Goal: Connect with others: Connect with other users

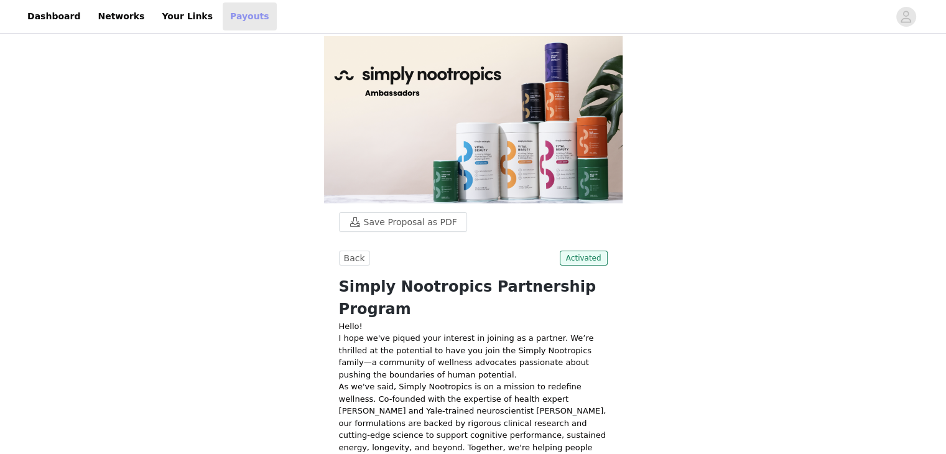
drag, startPoint x: 216, startPoint y: 19, endPoint x: 229, endPoint y: 28, distance: 15.2
click at [223, 19] on link "Payouts" at bounding box center [250, 16] width 54 height 28
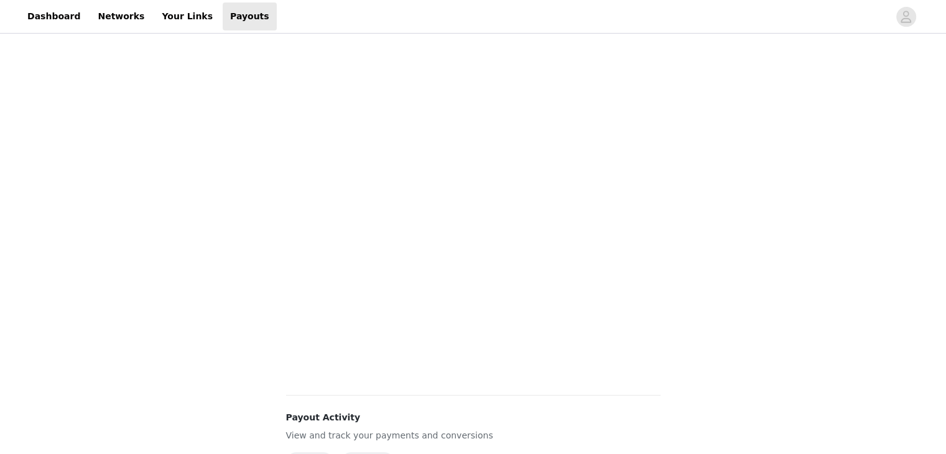
scroll to position [278, 0]
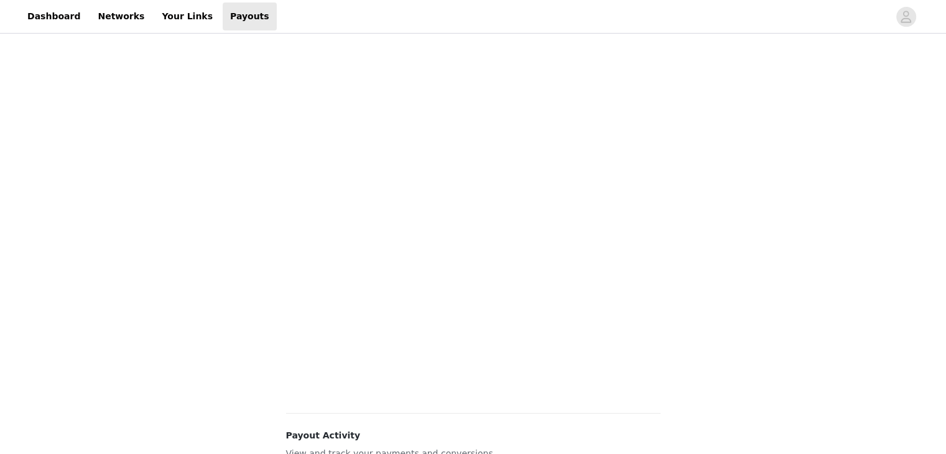
click at [736, 165] on div "Payouts View your payment related transactions. Payout Activity View and track …" at bounding box center [473, 230] width 946 height 945
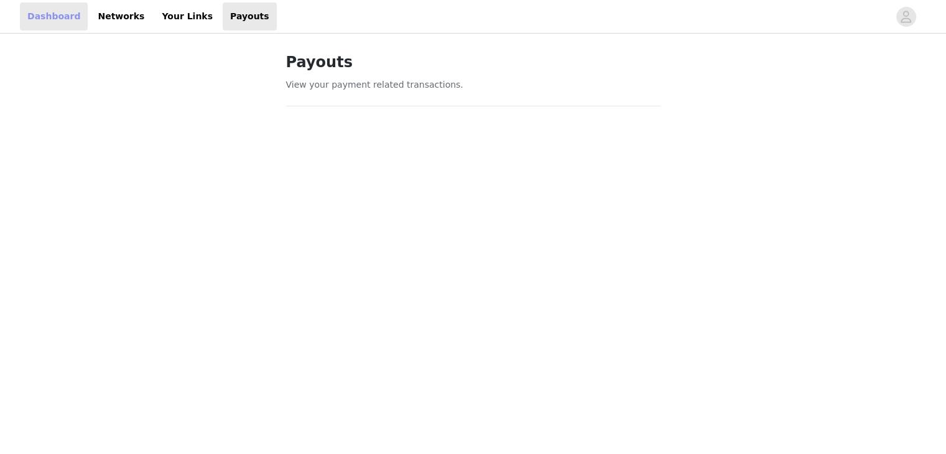
click at [55, 21] on link "Dashboard" at bounding box center [54, 16] width 68 height 28
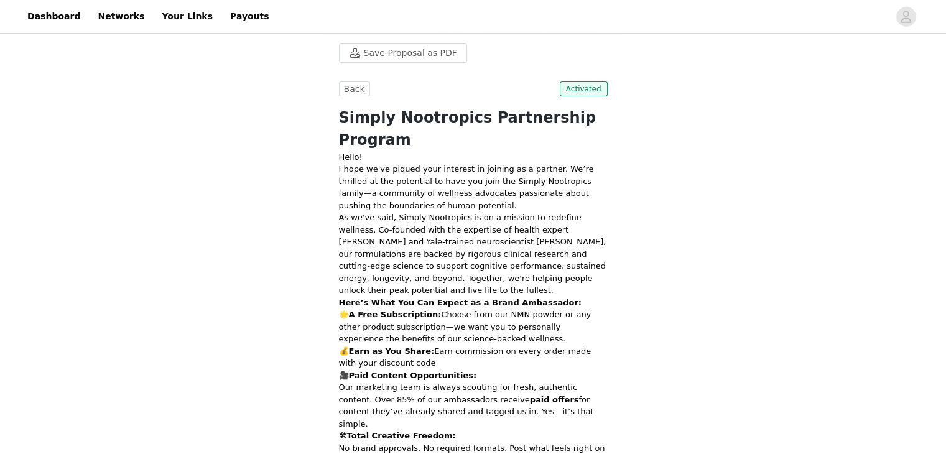
scroll to position [187, 0]
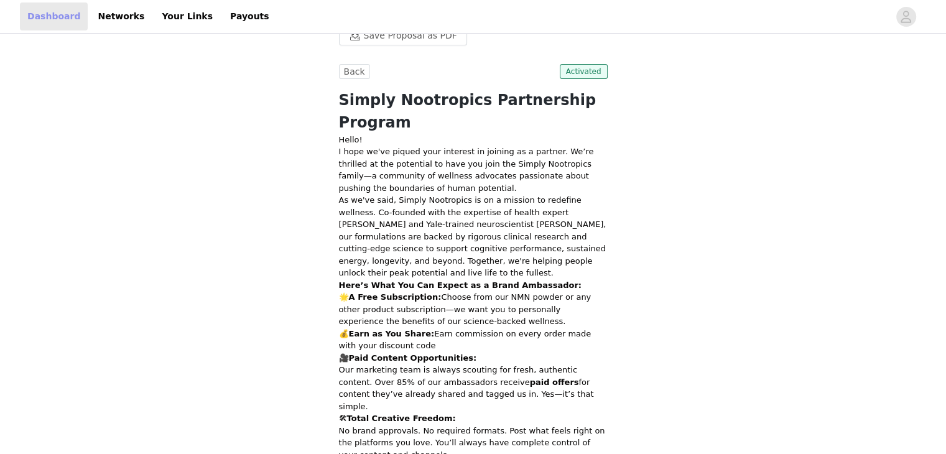
click at [45, 22] on link "Dashboard" at bounding box center [54, 16] width 68 height 28
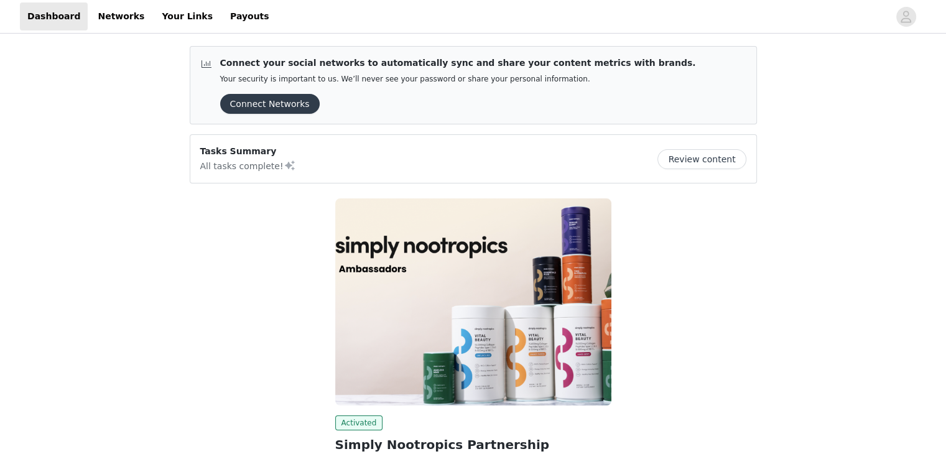
click at [269, 105] on button "Connect Networks" at bounding box center [270, 104] width 100 height 20
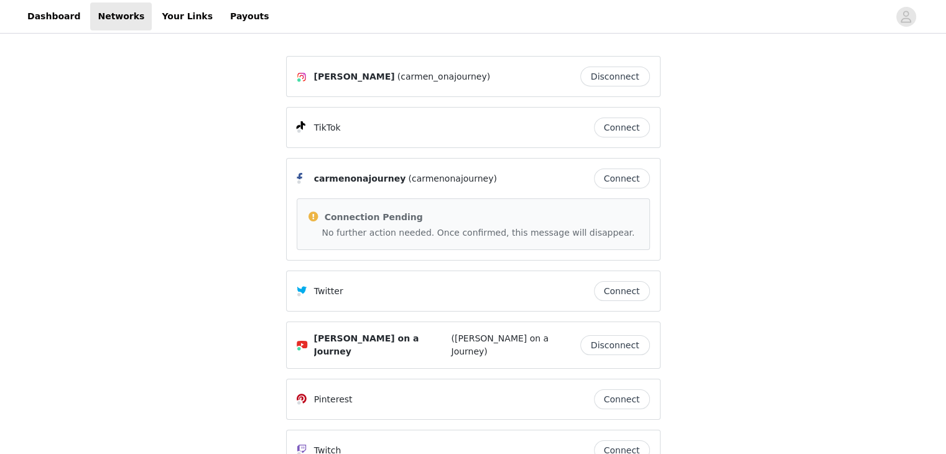
click at [413, 241] on article "Connection Pending No further action needed. Once confirmed, this message will …" at bounding box center [473, 224] width 353 height 52
click at [629, 132] on button "Connect" at bounding box center [622, 128] width 56 height 20
click at [634, 183] on button "Connect" at bounding box center [622, 179] width 56 height 20
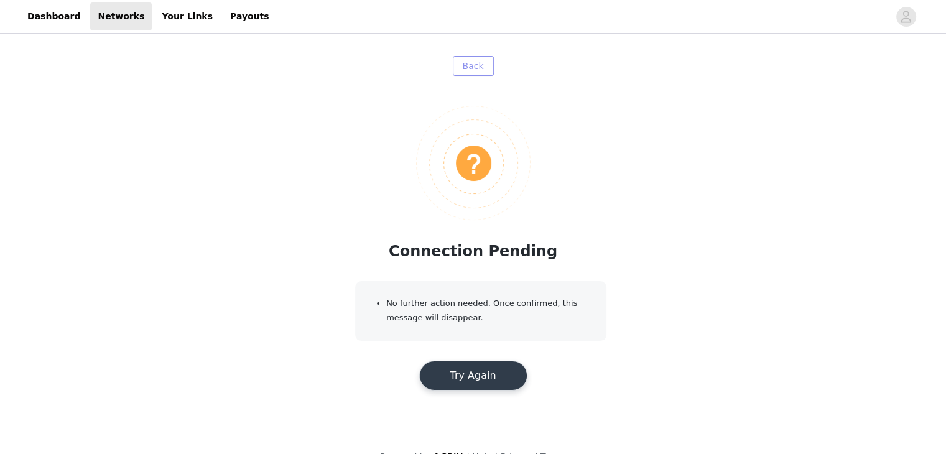
click at [476, 66] on button "Back" at bounding box center [473, 66] width 41 height 20
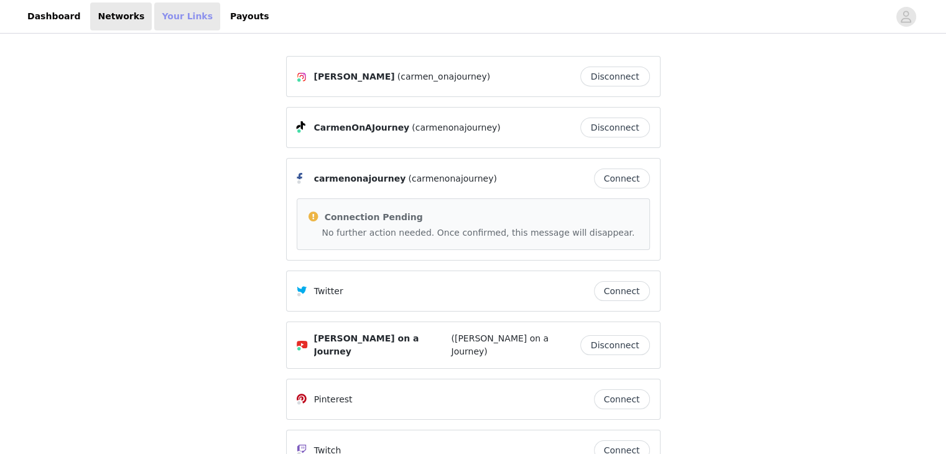
click at [169, 11] on link "Your Links" at bounding box center [187, 16] width 66 height 28
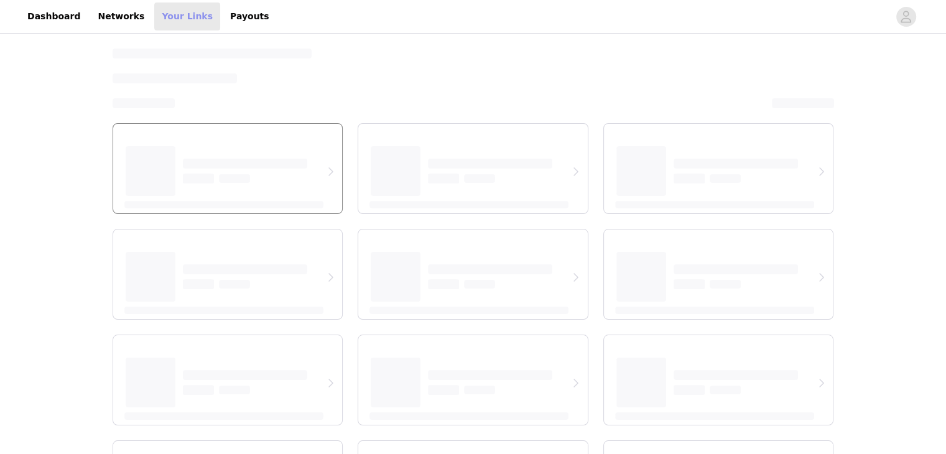
select select "12"
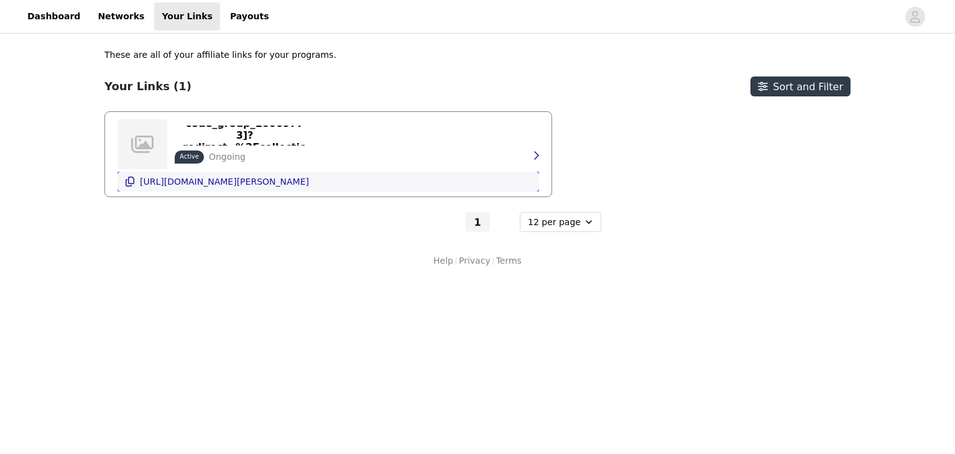
click at [243, 184] on p "[URL][DOMAIN_NAME][PERSON_NAME]" at bounding box center [224, 182] width 169 height 10
